Goal: Navigation & Orientation: Find specific page/section

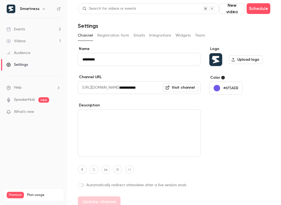
click at [25, 29] on div "Events" at bounding box center [15, 29] width 18 height 5
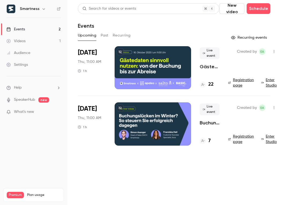
click at [40, 7] on button "button" at bounding box center [43, 9] width 6 height 6
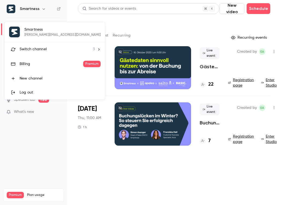
click at [37, 50] on span "Switch channel" at bounding box center [33, 49] width 27 height 6
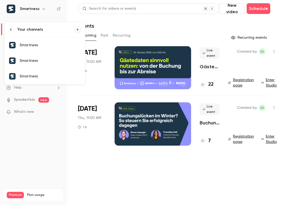
click at [39, 48] on link "Smartness" at bounding box center [45, 45] width 80 height 16
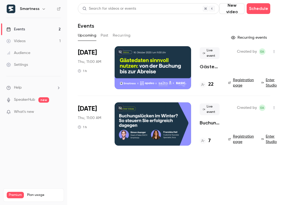
click at [39, 7] on div "Smartness" at bounding box center [36, 9] width 33 height 6
click at [40, 10] on button "button" at bounding box center [43, 9] width 6 height 6
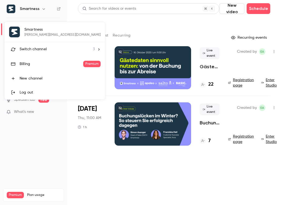
click at [46, 47] on div "Switch channel 3" at bounding box center [57, 49] width 75 height 6
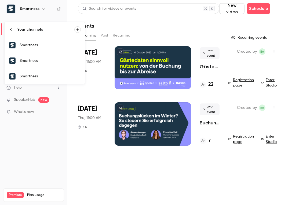
click at [44, 64] on link "Smartness" at bounding box center [45, 61] width 80 height 16
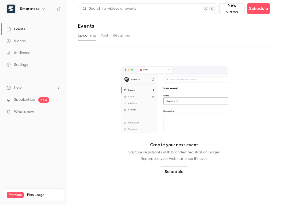
click at [40, 8] on button "button" at bounding box center [43, 9] width 6 height 6
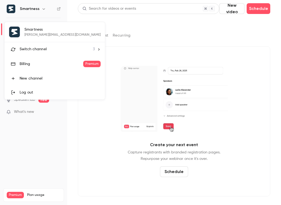
click at [44, 47] on span "Switch channel" at bounding box center [33, 49] width 27 height 6
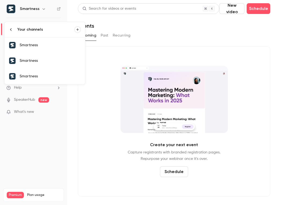
click at [40, 76] on div "Smartness" at bounding box center [50, 75] width 61 height 5
